Goal: Task Accomplishment & Management: Use online tool/utility

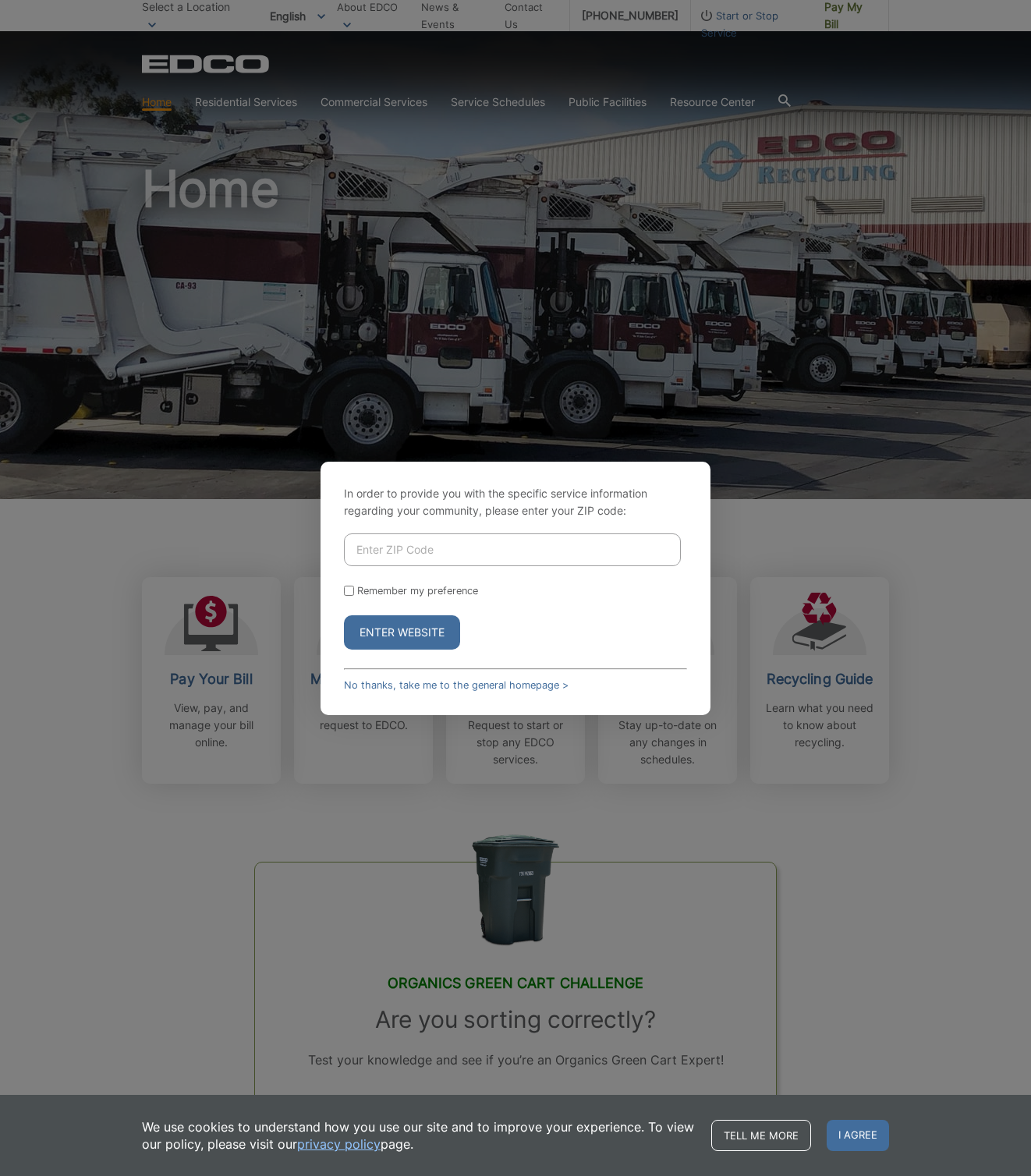
click at [509, 545] on input "Enter ZIP Code" at bounding box center [512, 550] width 337 height 33
type input "92059"
click at [351, 589] on input "Remember my preference" at bounding box center [349, 591] width 10 height 10
checkbox input "true"
click at [389, 635] on button "Enter Website" at bounding box center [402, 632] width 116 height 35
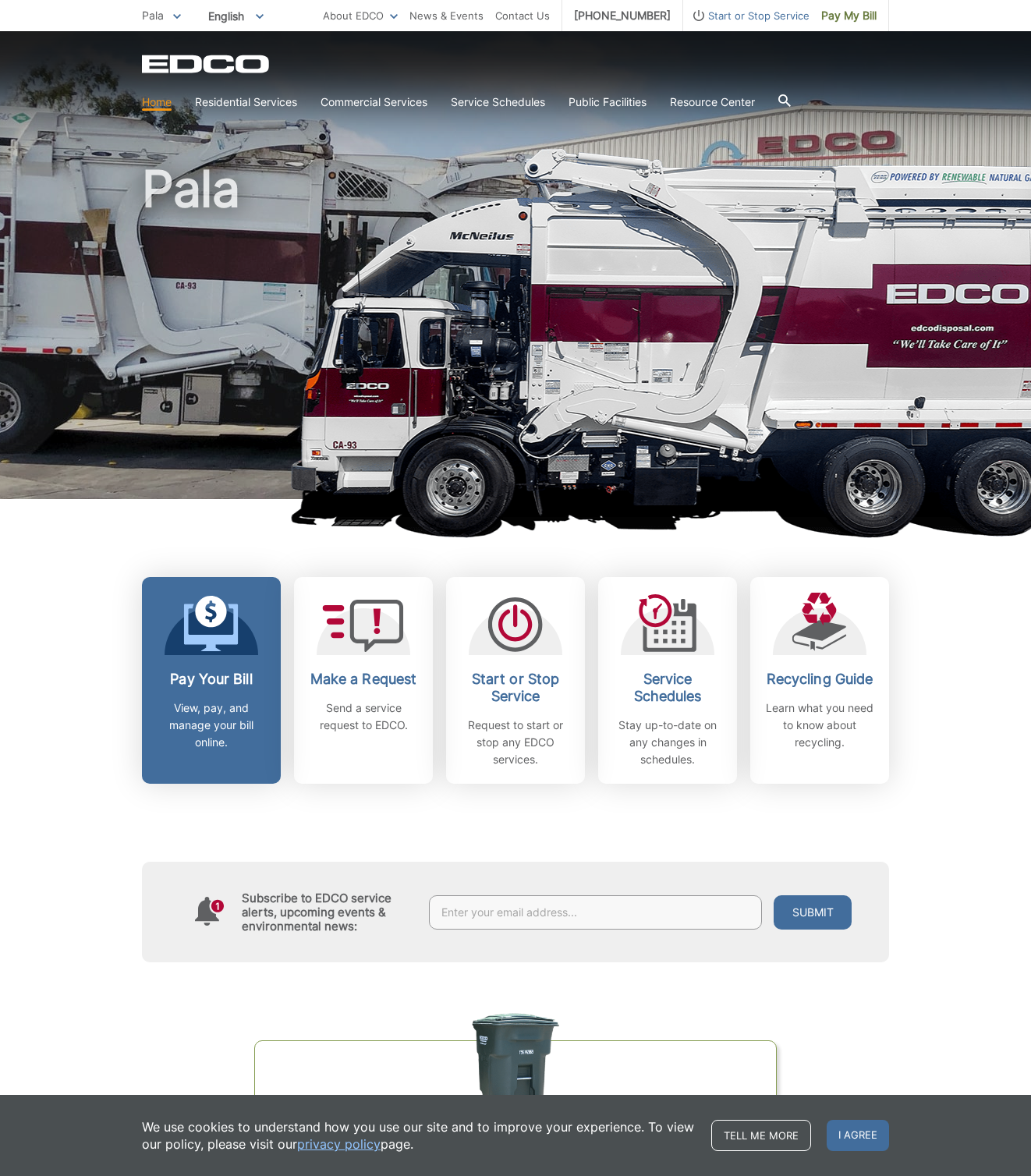
click at [228, 649] on icon at bounding box center [211, 624] width 55 height 56
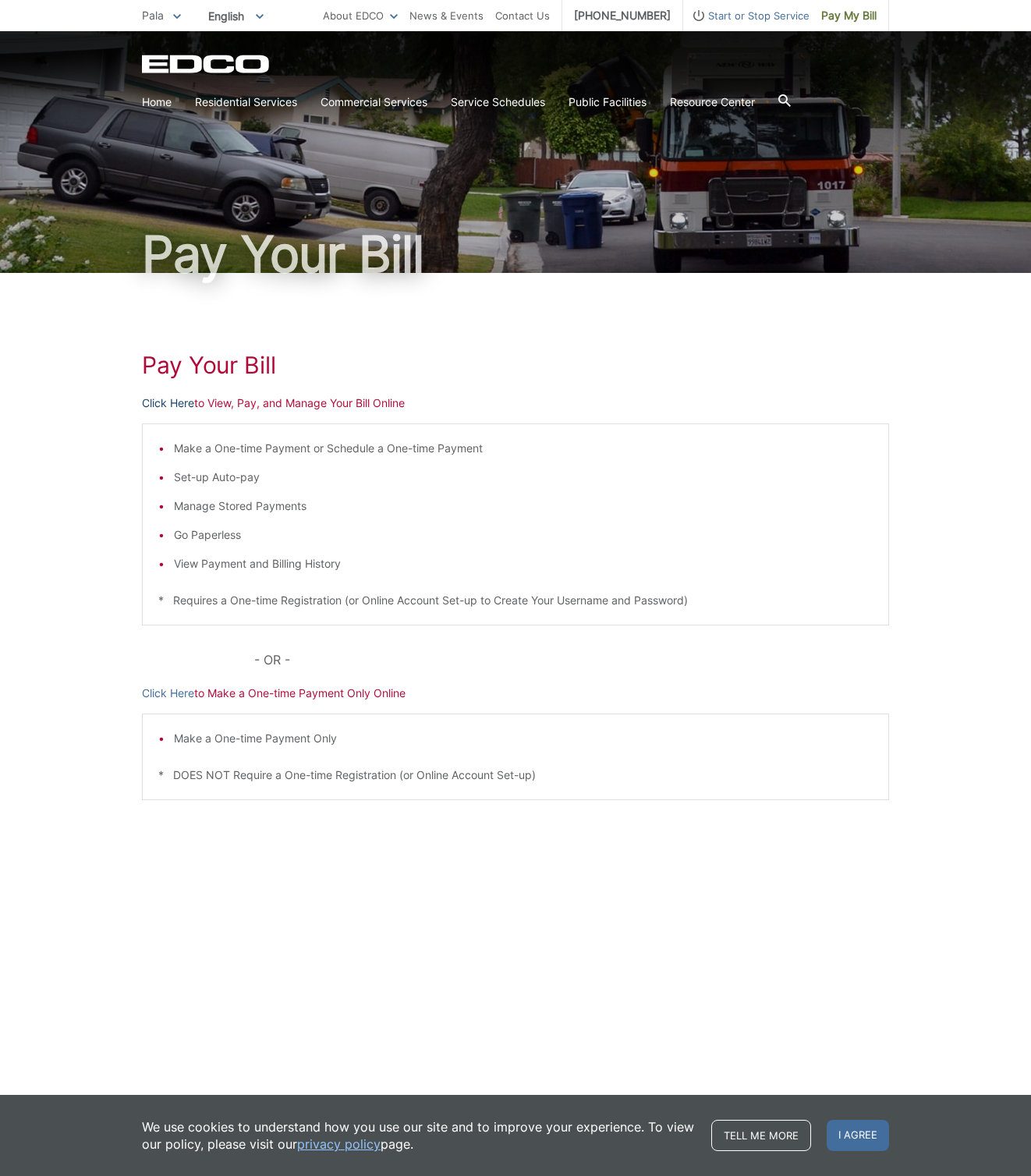
click at [178, 403] on link "Click Here" at bounding box center [168, 404] width 52 height 17
